Goal: Information Seeking & Learning: Learn about a topic

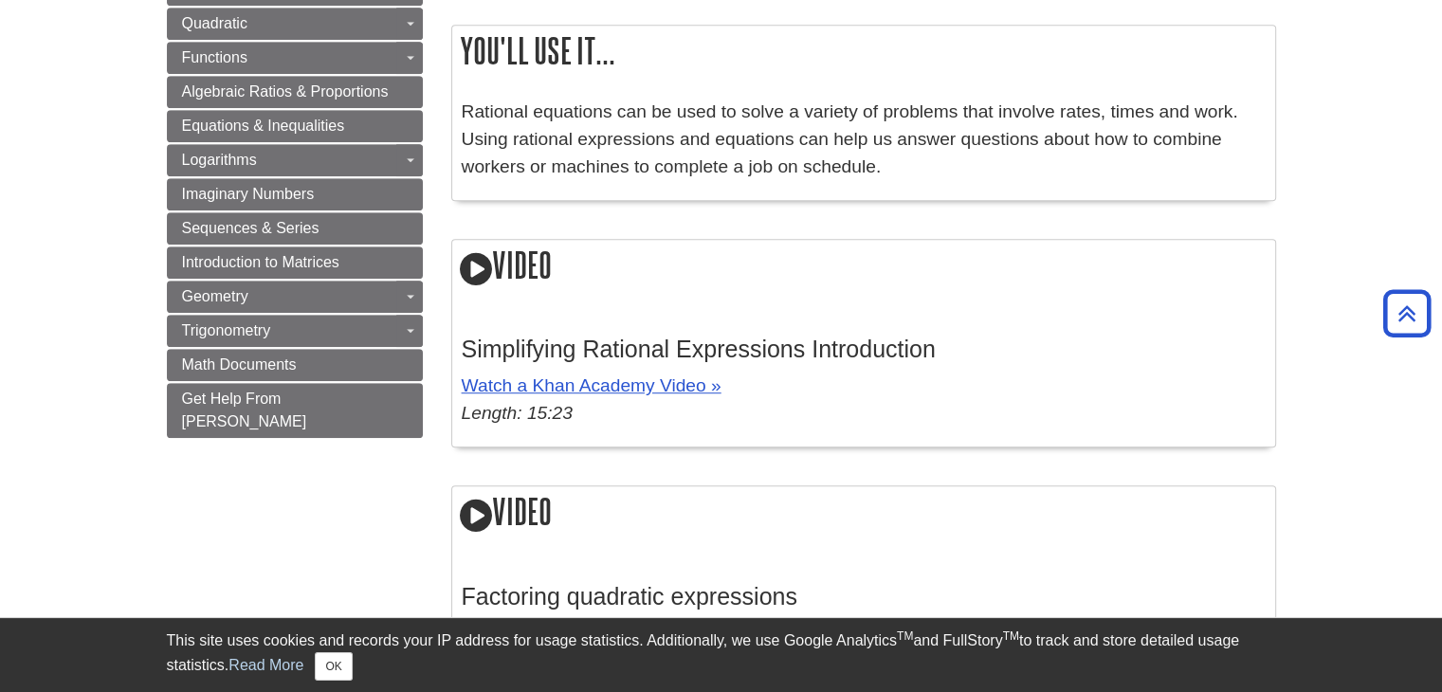
scroll to position [1264, 0]
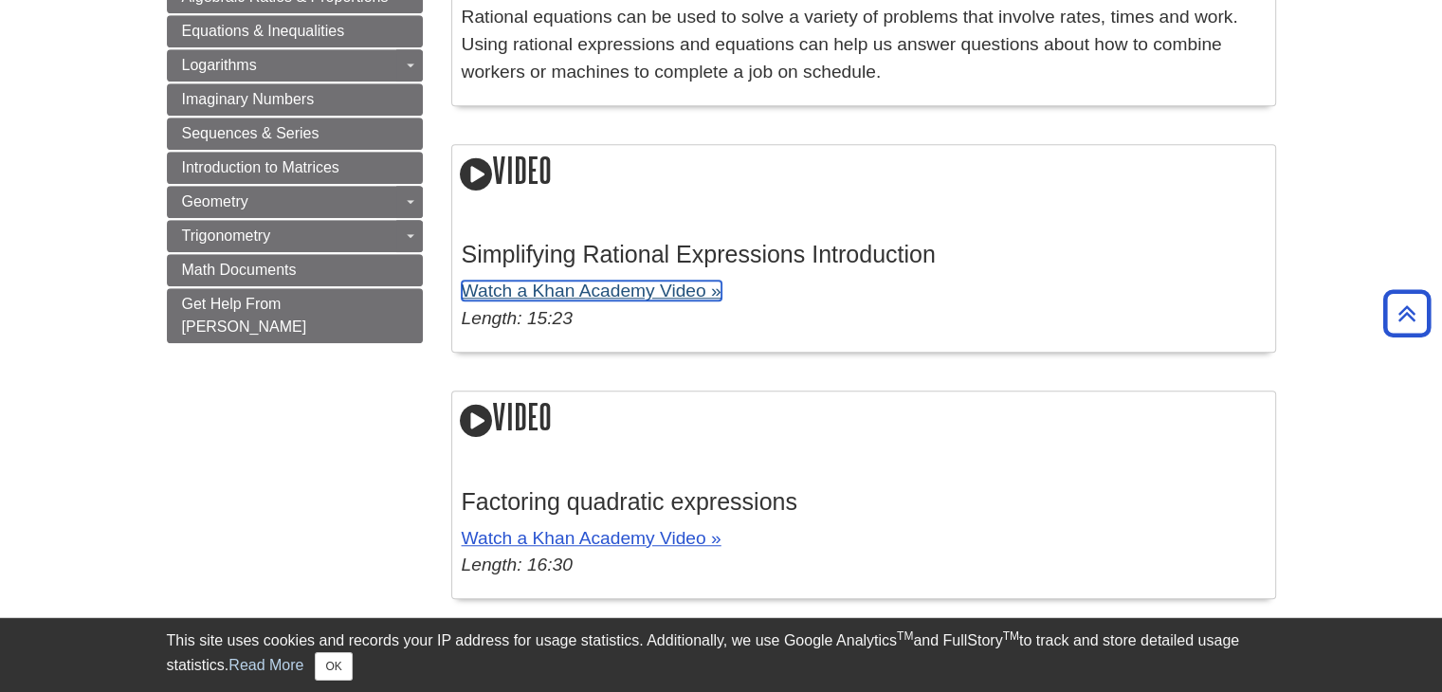
click at [595, 289] on link "Watch a Khan Academy Video »" at bounding box center [592, 291] width 260 height 20
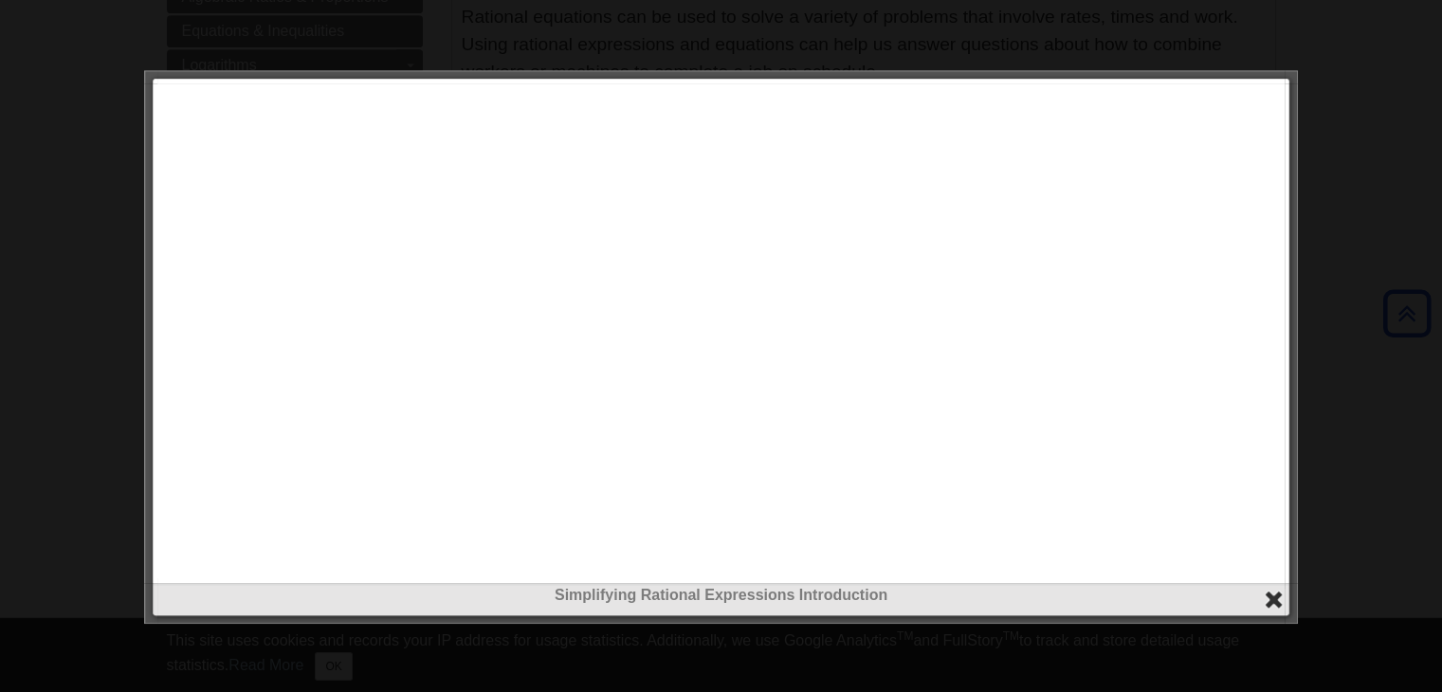
click at [1271, 592] on button "close" at bounding box center [1274, 600] width 22 height 22
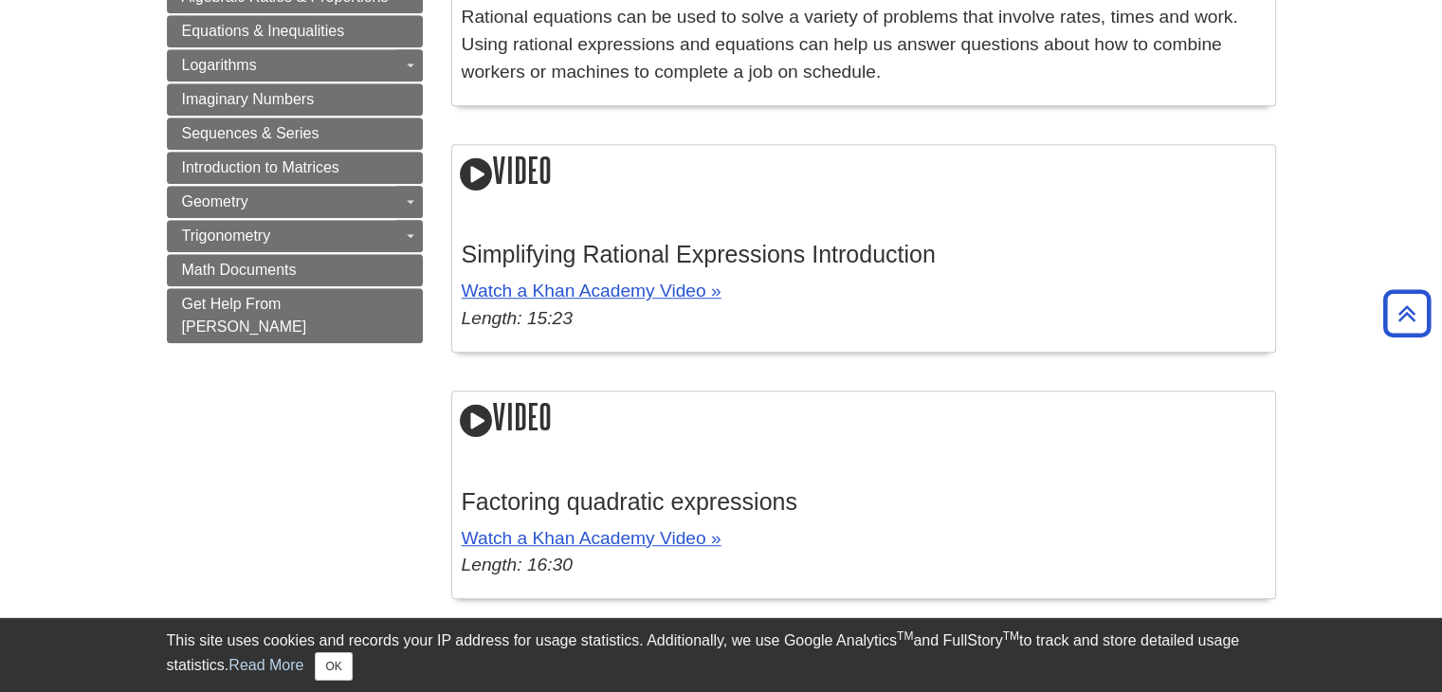
click at [483, 167] on icon at bounding box center [476, 174] width 32 height 38
click at [527, 297] on link "Watch a Khan Academy Video »" at bounding box center [592, 291] width 260 height 20
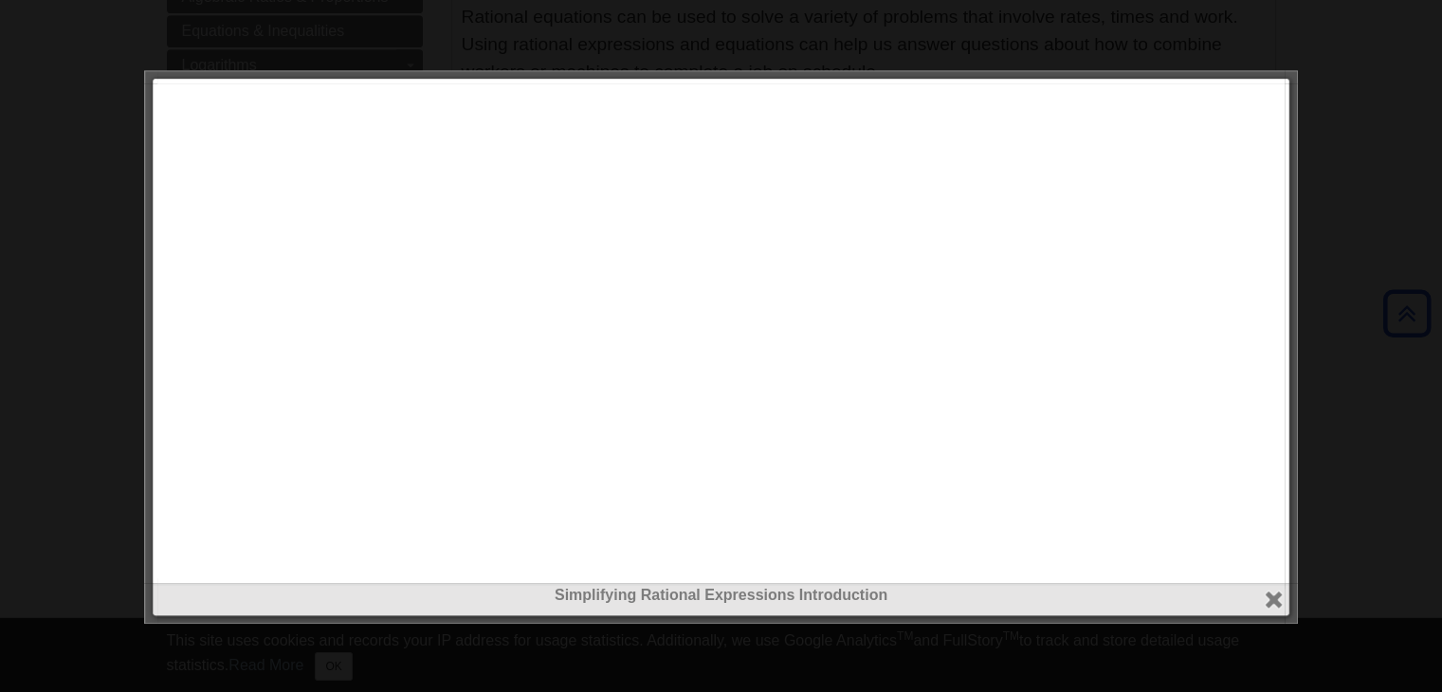
click at [14, 281] on div at bounding box center [721, 346] width 1442 height 692
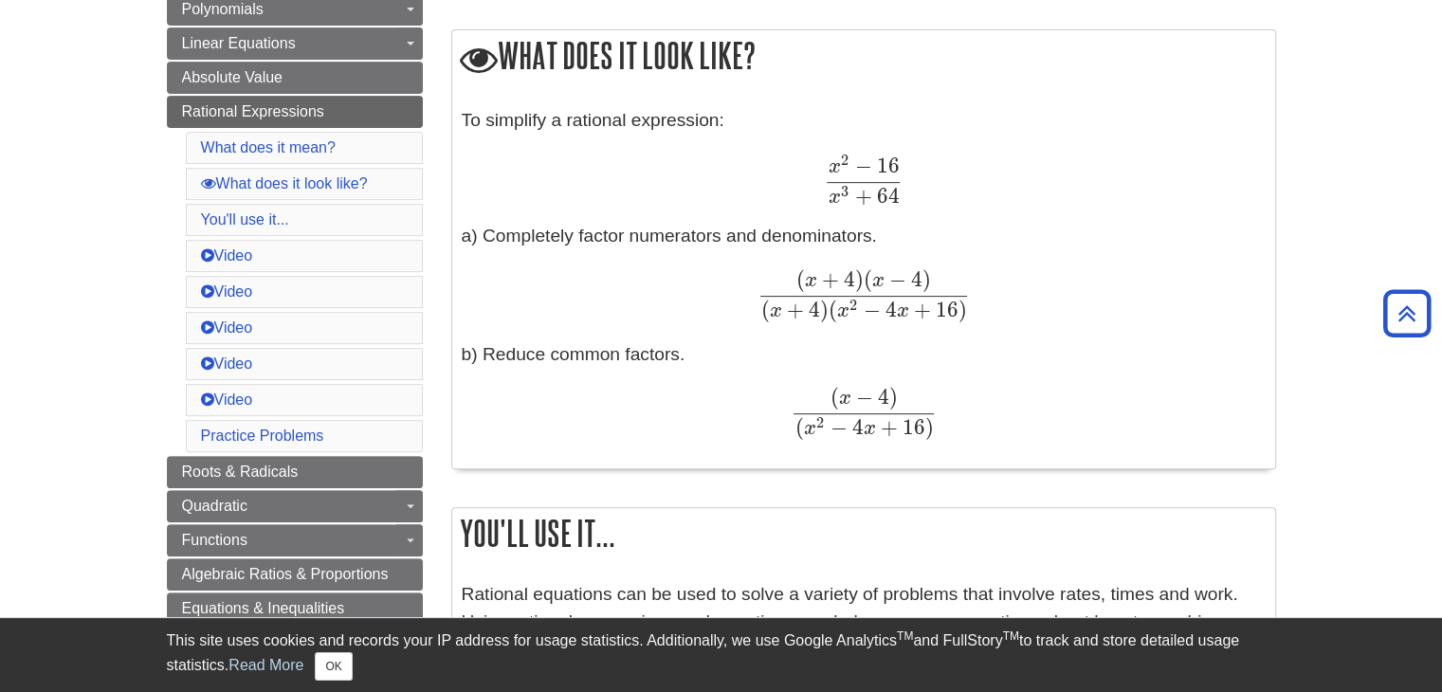
scroll to position [876, 0]
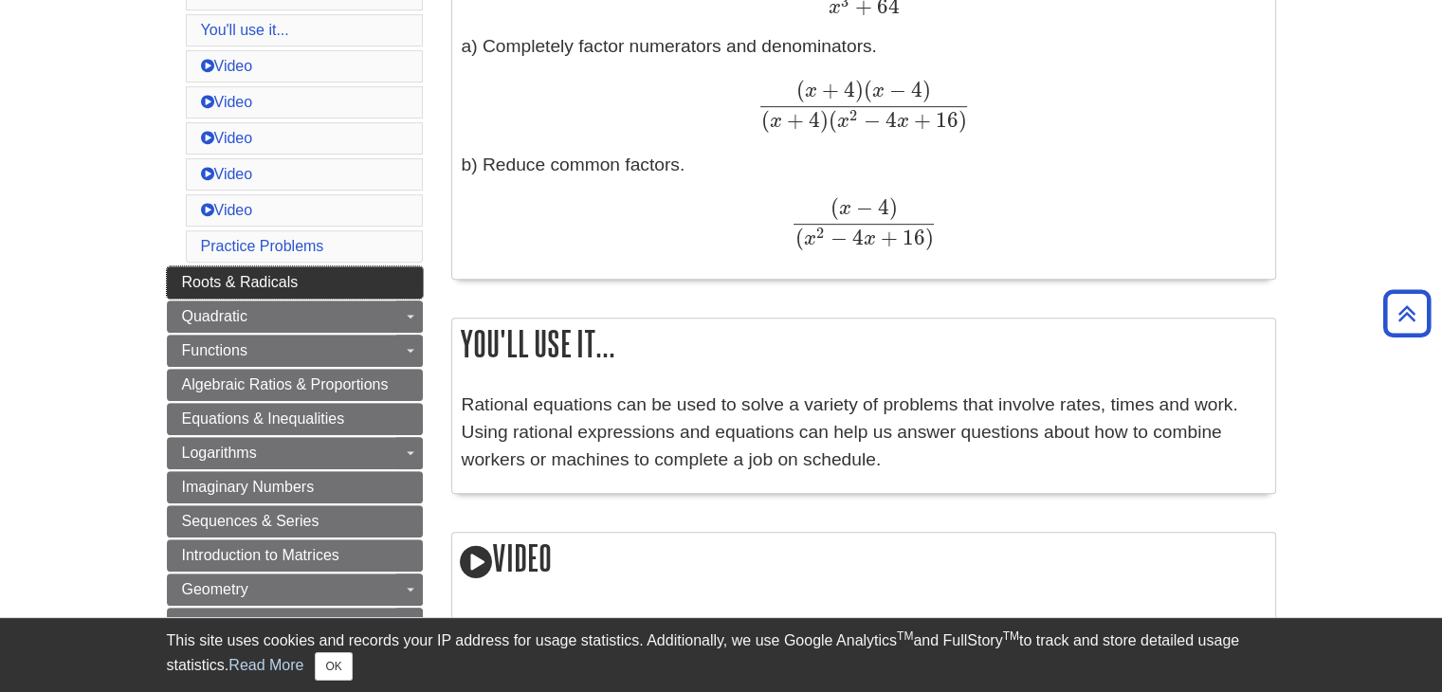
click at [378, 274] on link "Roots & Radicals" at bounding box center [295, 282] width 256 height 32
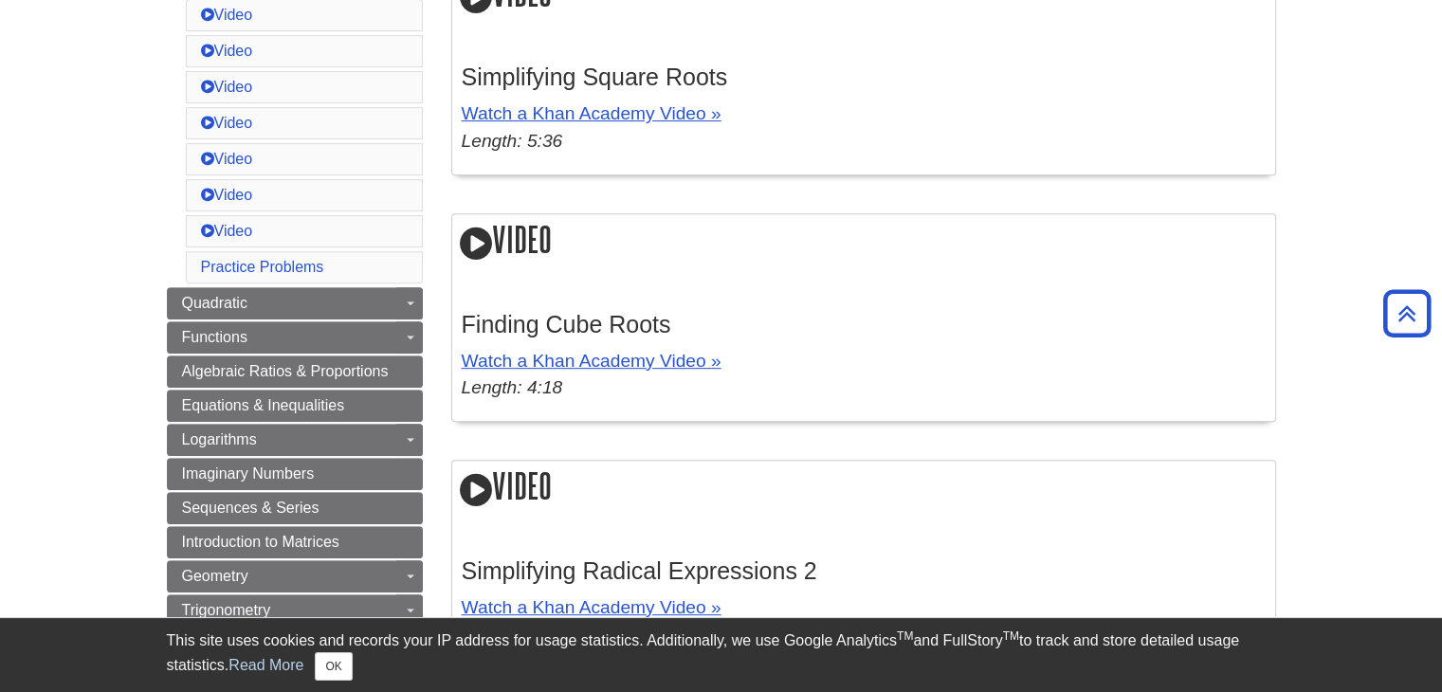
scroll to position [758, 0]
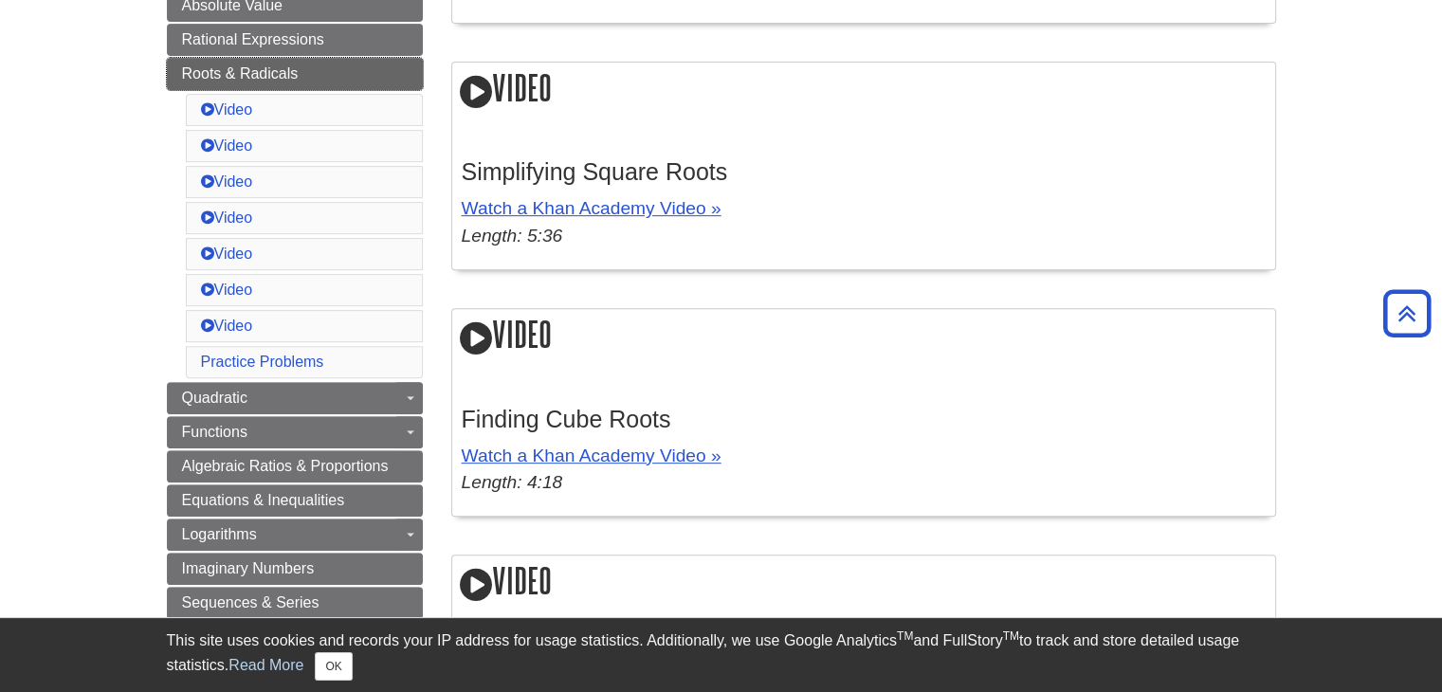
click at [322, 65] on link "Roots & Radicals" at bounding box center [295, 74] width 256 height 32
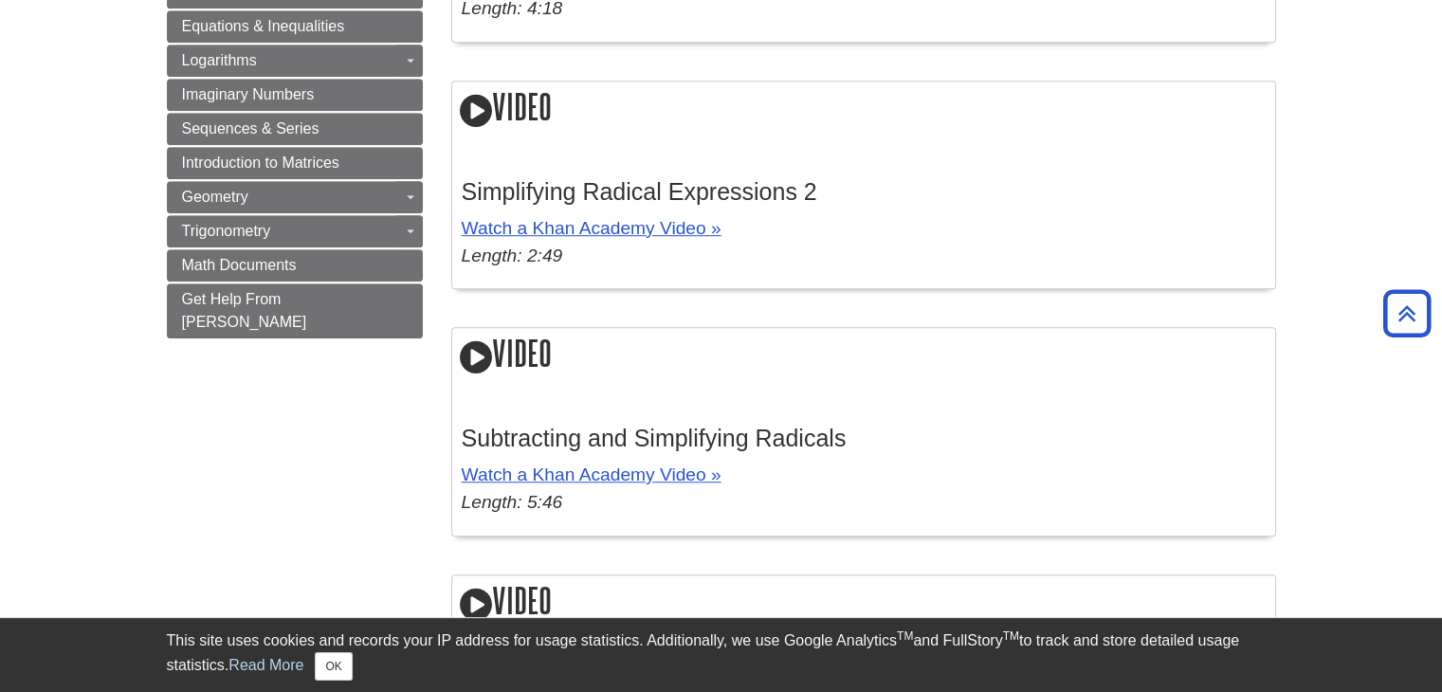
scroll to position [1517, 0]
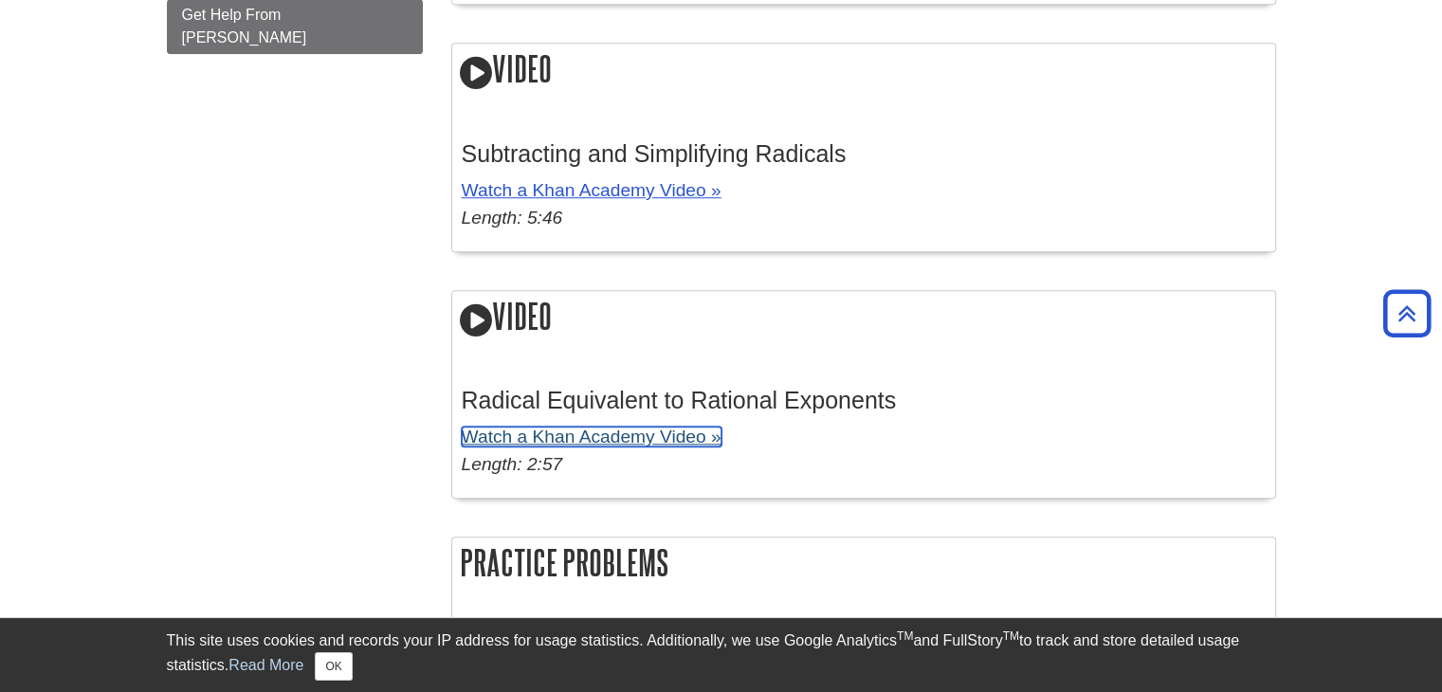
click at [660, 433] on link "Watch a Khan Academy Video »" at bounding box center [592, 437] width 260 height 20
